Goal: Task Accomplishment & Management: Use online tool/utility

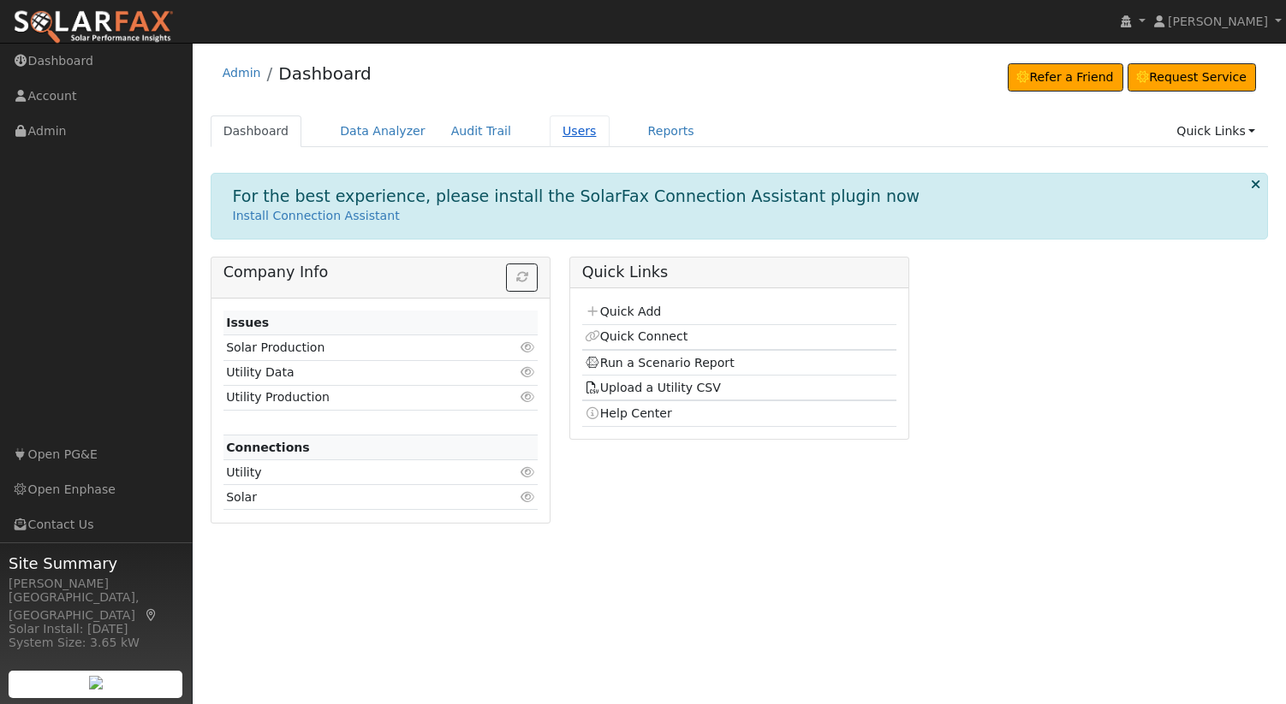
click at [561, 131] on link "Users" at bounding box center [579, 132] width 60 height 32
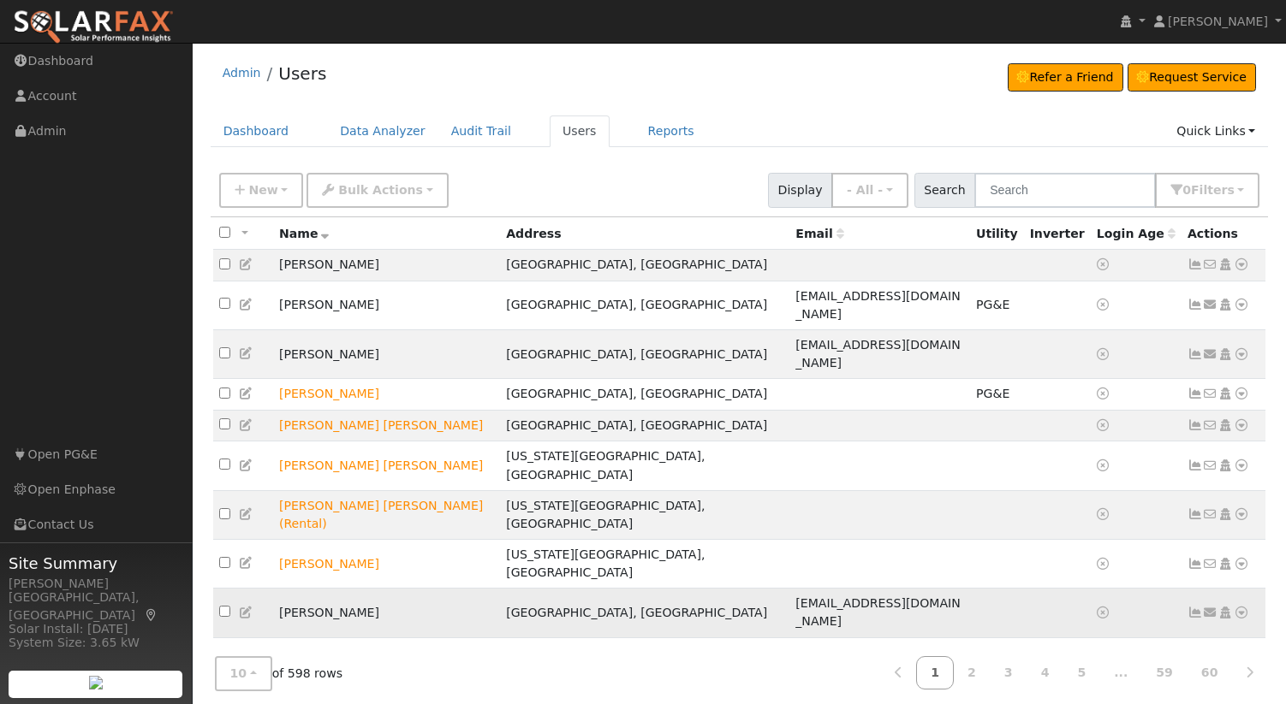
click at [1233, 607] on icon at bounding box center [1240, 613] width 15 height 12
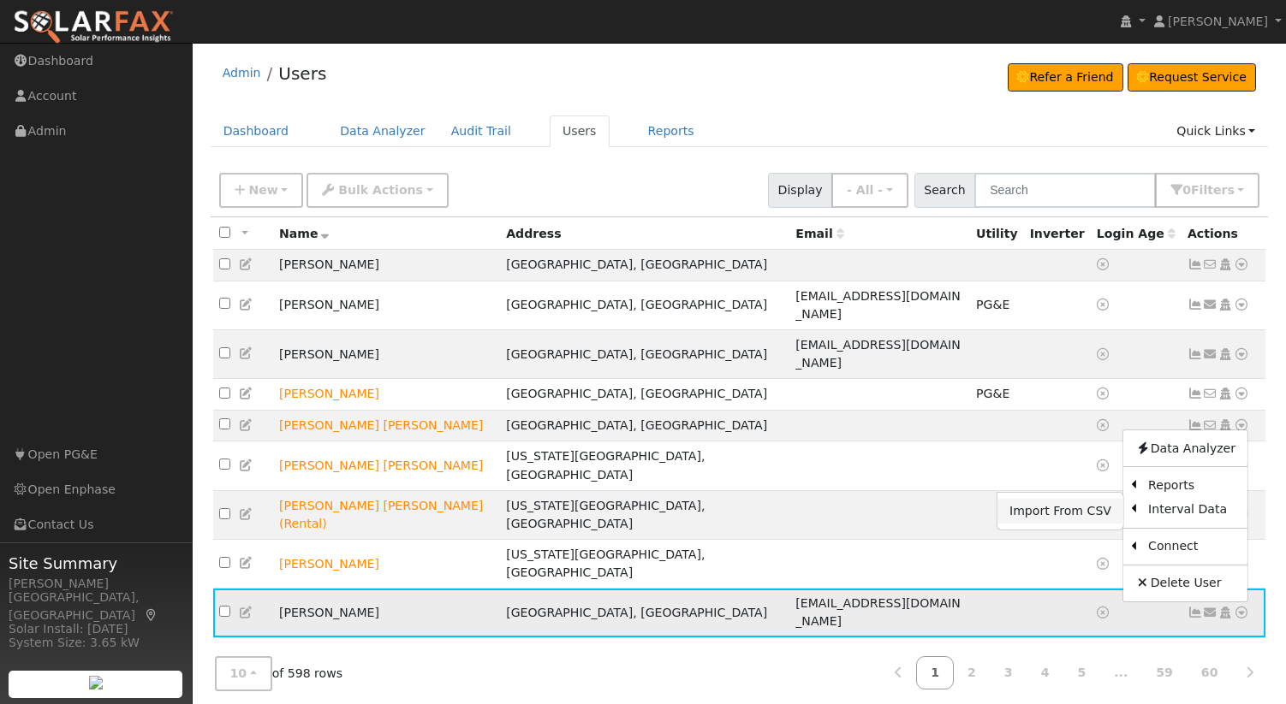
click at [1048, 499] on link "Import From CSV" at bounding box center [1060, 511] width 126 height 24
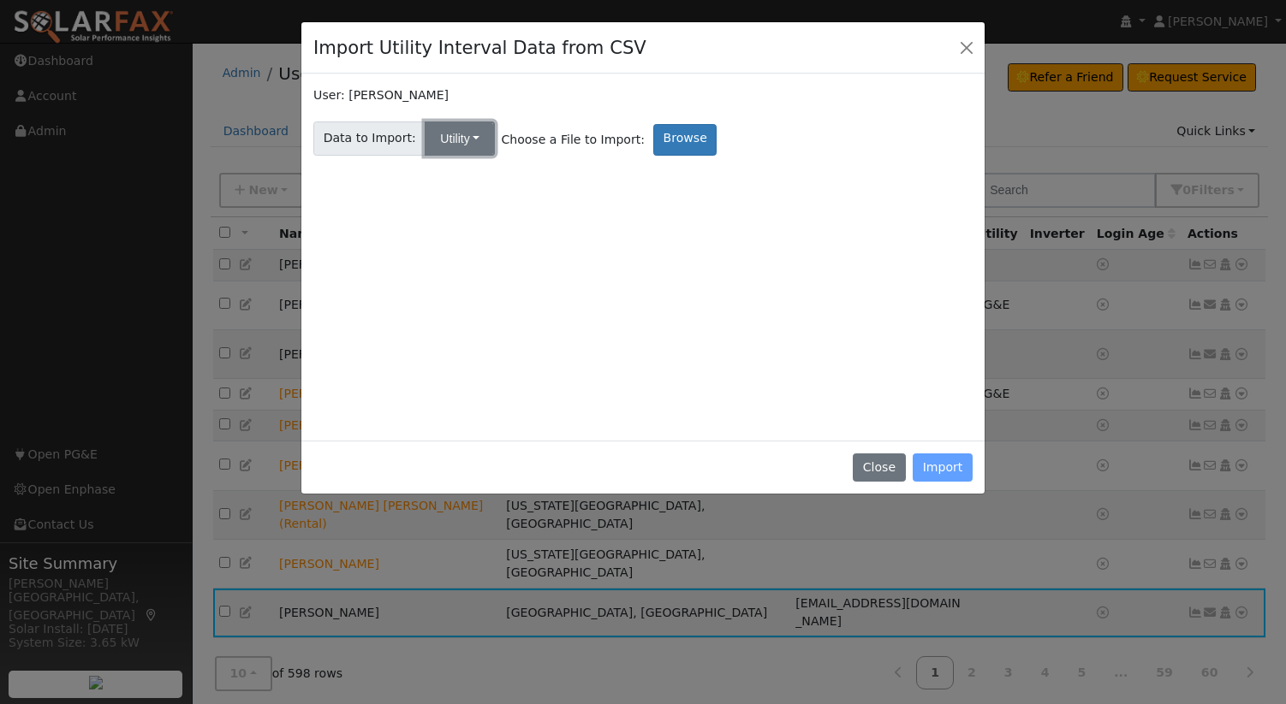
click at [467, 145] on button "Utility" at bounding box center [460, 139] width 70 height 34
click at [474, 200] on link "Solar" at bounding box center [476, 200] width 119 height 24
click at [652, 144] on label "Browse" at bounding box center [683, 140] width 63 height 32
click at [0, 0] on input "Browse" at bounding box center [0, 0] width 0 height 0
click at [662, 140] on label "Browse" at bounding box center [683, 140] width 63 height 32
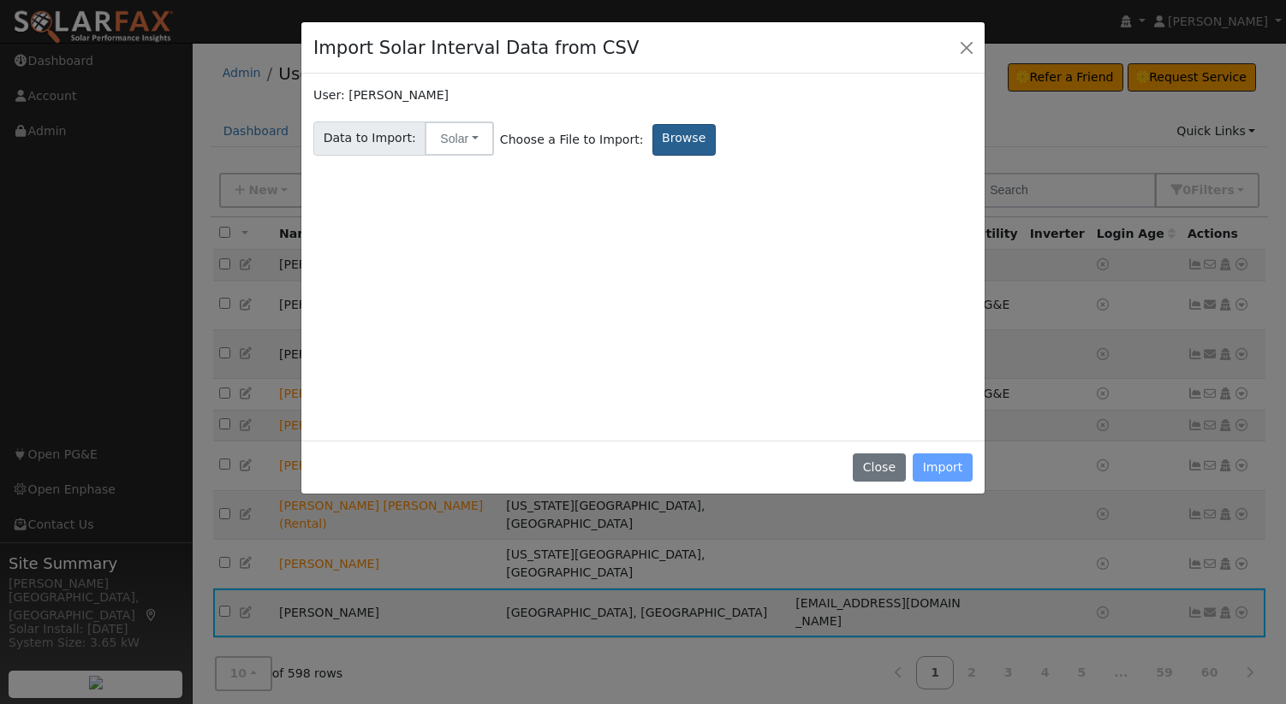
click at [0, 0] on input "Browse" at bounding box center [0, 0] width 0 height 0
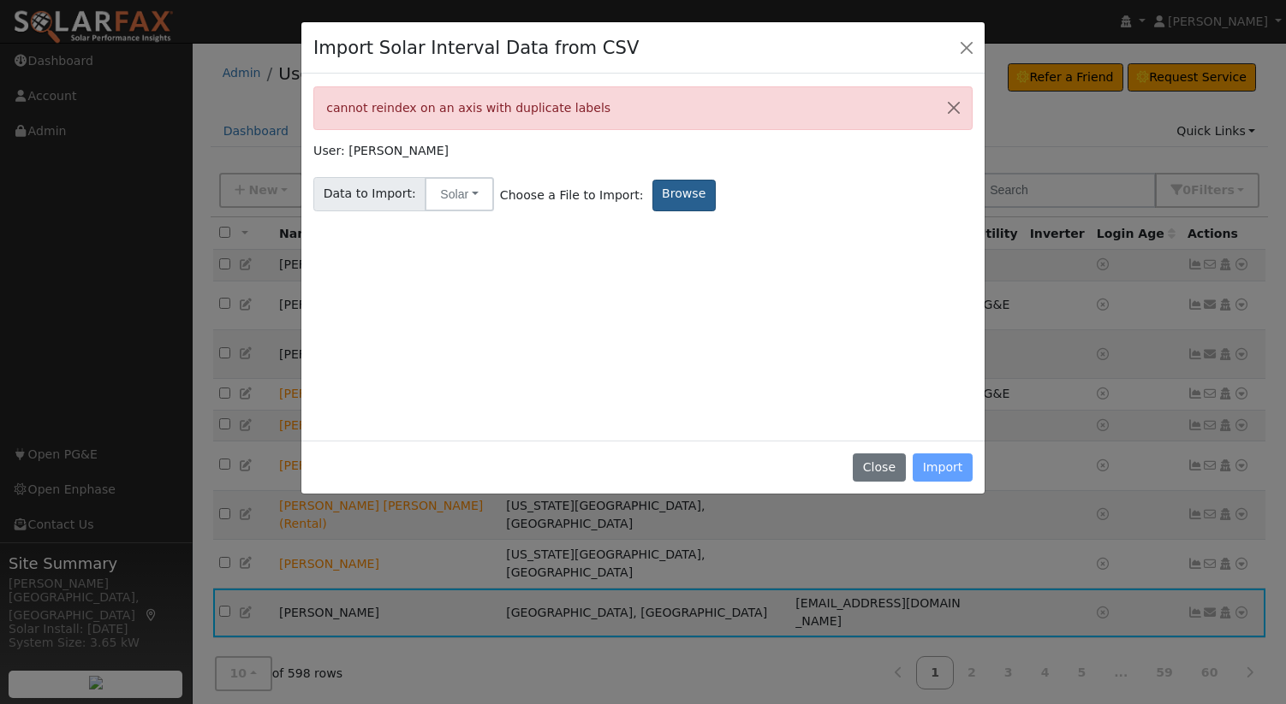
click at [675, 196] on label "Browse" at bounding box center [683, 196] width 63 height 32
click at [0, 0] on input "Browse" at bounding box center [0, 0] width 0 height 0
click at [653, 204] on label "Browse" at bounding box center [683, 196] width 63 height 32
click at [0, 0] on input "Browse" at bounding box center [0, 0] width 0 height 0
drag, startPoint x: 745, startPoint y: 103, endPoint x: 275, endPoint y: 108, distance: 469.9
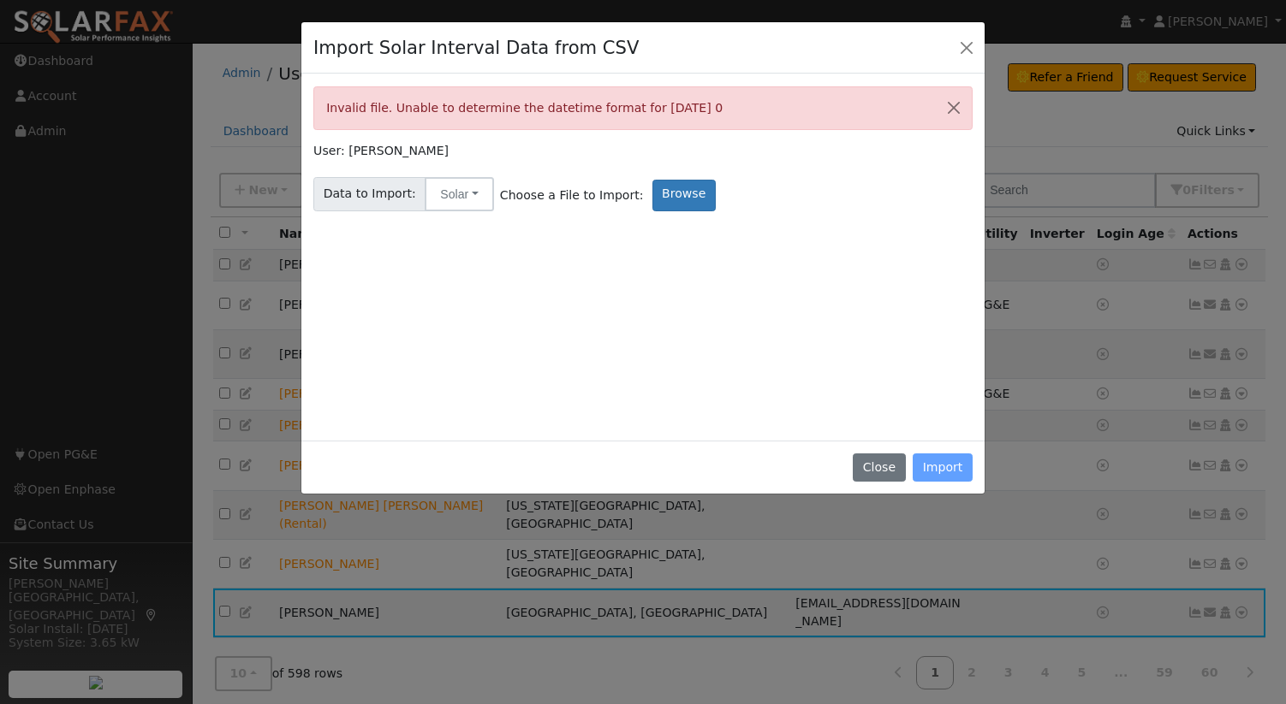
click at [275, 108] on div "Import Solar Interval Data from CSV Invalid file. Unable to determine the datet…" at bounding box center [643, 352] width 1286 height 704
copy div "Invalid file. Unable to determine the datetime format for 2020-01-01 0"
